Goal: Information Seeking & Learning: Learn about a topic

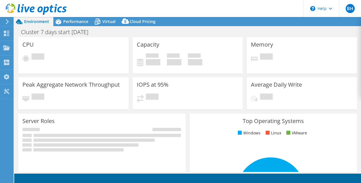
select select "[GEOGRAPHIC_DATA]"
select select "CAD"
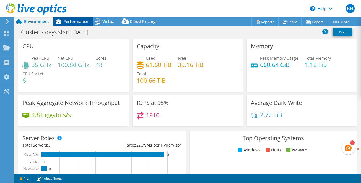
click at [74, 21] on span "Performance" at bounding box center [75, 21] width 25 height 5
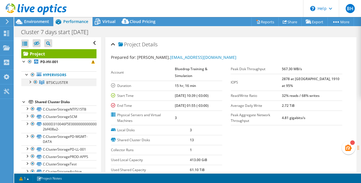
click at [30, 81] on div at bounding box center [30, 82] width 6 height 6
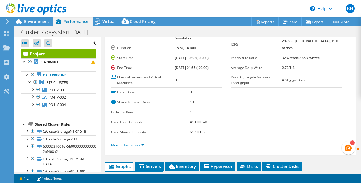
click at [260, 105] on section "Prepared for: [PERSON_NAME], [EMAIL_ADDRESS][DOMAIN_NAME] Account Bluedrop Trai…" at bounding box center [231, 84] width 240 height 136
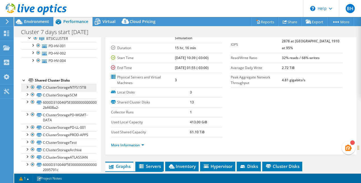
scroll to position [69, 0]
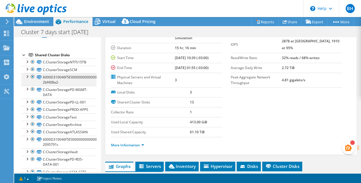
click at [28, 76] on div at bounding box center [27, 76] width 6 height 6
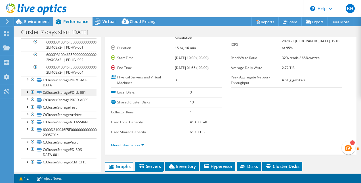
scroll to position [125, 0]
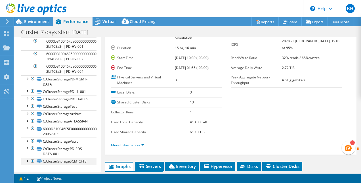
click at [26, 160] on div at bounding box center [27, 160] width 6 height 6
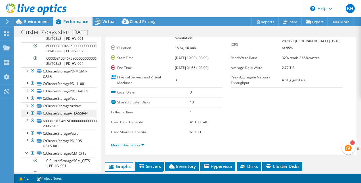
scroll to position [163, 0]
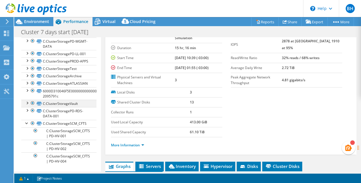
click at [29, 102] on div at bounding box center [27, 103] width 6 height 6
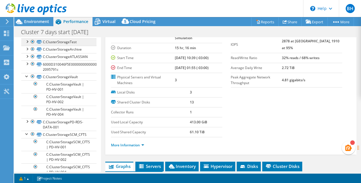
scroll to position [144, 0]
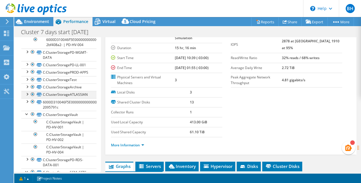
click at [28, 96] on div at bounding box center [27, 94] width 6 height 6
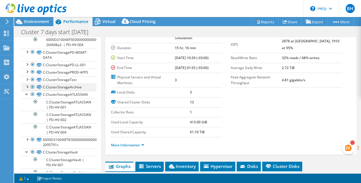
click at [28, 89] on div at bounding box center [27, 86] width 6 height 6
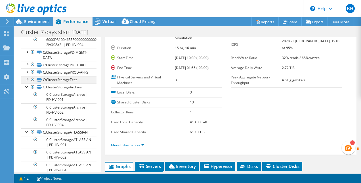
drag, startPoint x: 28, startPoint y: 87, endPoint x: 31, endPoint y: 88, distance: 3.1
click at [28, 82] on div at bounding box center [27, 79] width 6 height 6
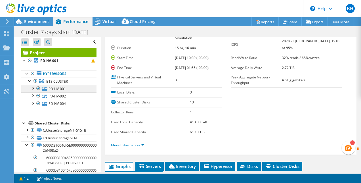
scroll to position [0, 0]
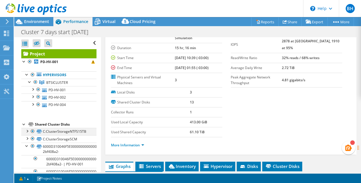
click at [27, 131] on div at bounding box center [27, 131] width 6 height 6
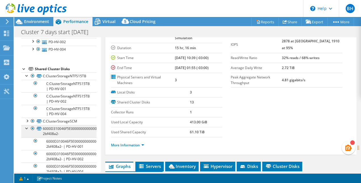
scroll to position [57, 0]
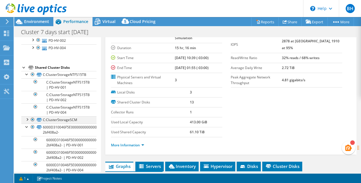
click at [27, 117] on div at bounding box center [27, 119] width 6 height 6
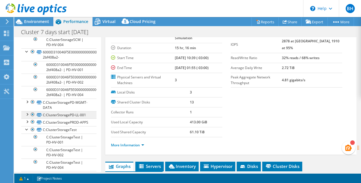
scroll to position [189, 0]
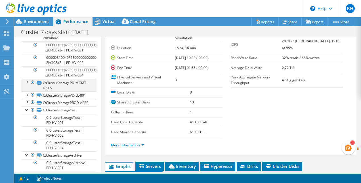
click at [33, 81] on div at bounding box center [33, 82] width 6 height 7
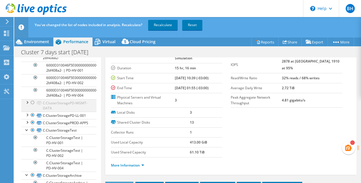
click at [27, 102] on div at bounding box center [27, 102] width 6 height 6
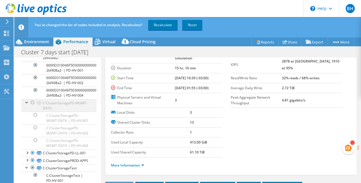
click at [33, 100] on div at bounding box center [33, 102] width 6 height 7
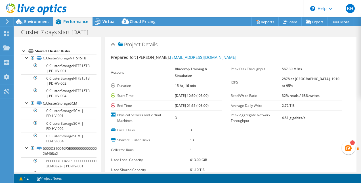
scroll to position [0, 0]
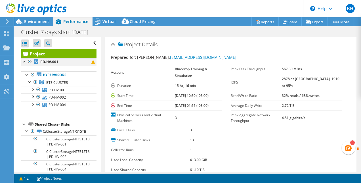
click at [25, 59] on div at bounding box center [24, 61] width 6 height 6
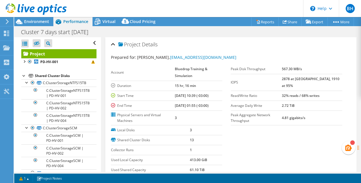
click at [24, 75] on div at bounding box center [24, 75] width 6 height 6
